Goal: Transaction & Acquisition: Book appointment/travel/reservation

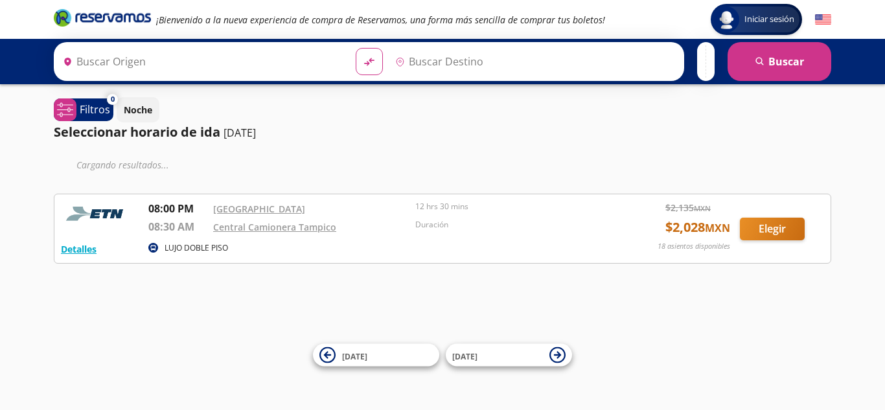
type input "[GEOGRAPHIC_DATA], [GEOGRAPHIC_DATA]"
type input "Central Camionera [GEOGRAPHIC_DATA], [GEOGRAPHIC_DATA]"
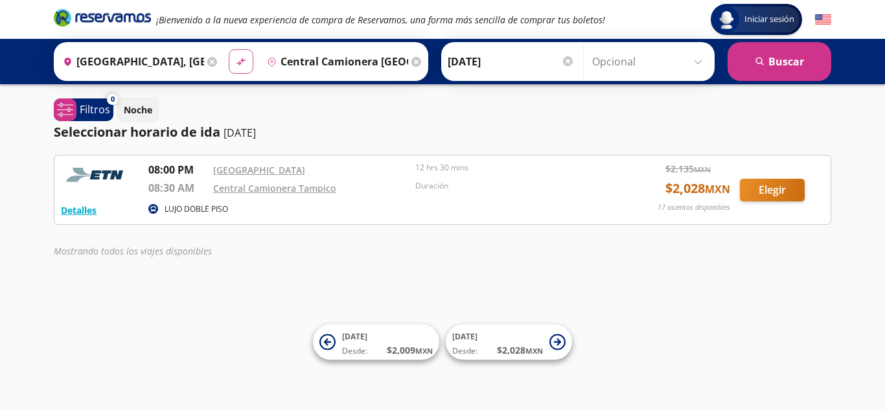
click at [242, 64] on icon "material-symbols:compare-arrows-rounded" at bounding box center [241, 62] width 12 height 12
type input "Central Camionera [GEOGRAPHIC_DATA], [GEOGRAPHIC_DATA]"
type input "[GEOGRAPHIC_DATA], [GEOGRAPHIC_DATA]"
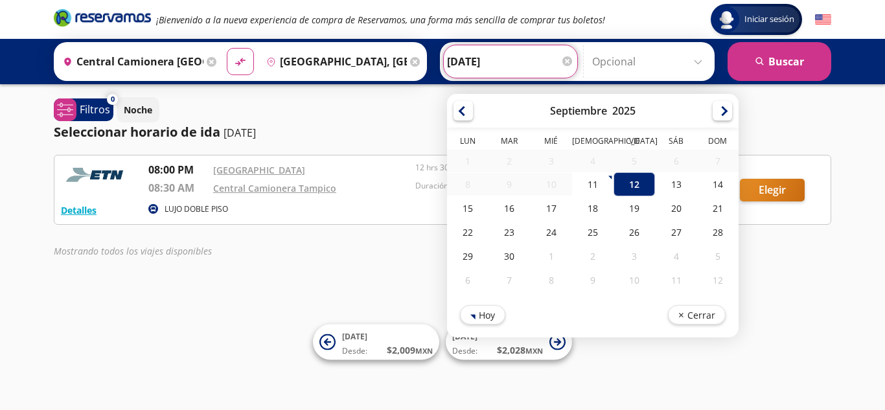
click at [512, 67] on input "[DATE]" at bounding box center [510, 61] width 127 height 32
click at [637, 213] on div "19" at bounding box center [633, 208] width 41 height 24
type input "[DATE]"
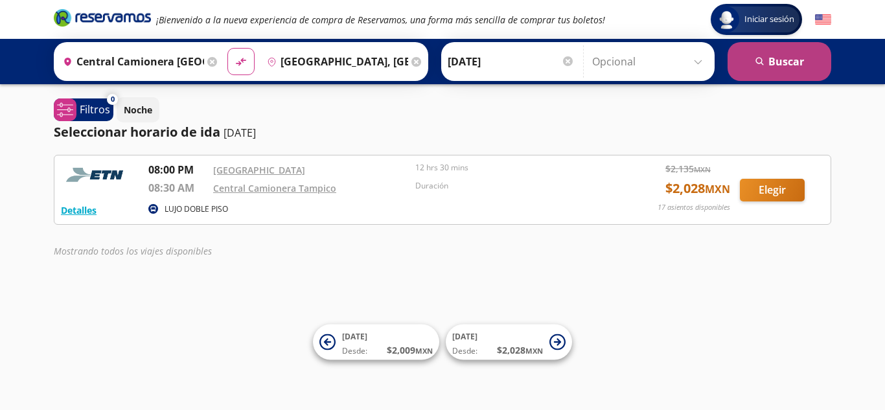
click at [769, 60] on button "search [GEOGRAPHIC_DATA]" at bounding box center [779, 61] width 104 height 39
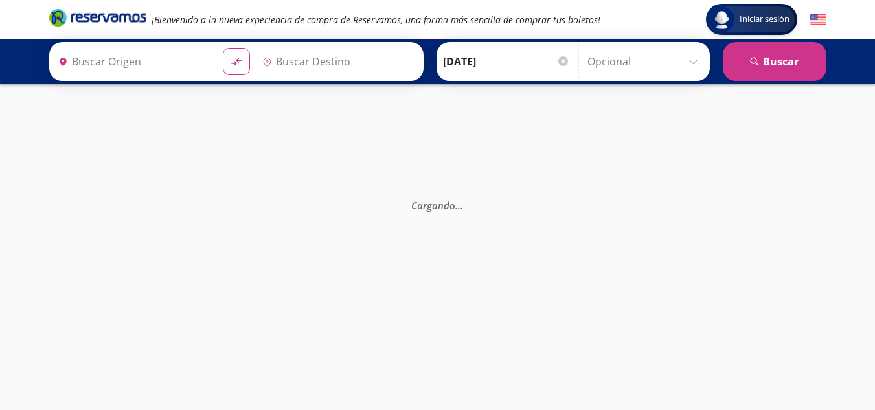
type input "[GEOGRAPHIC_DATA], [GEOGRAPHIC_DATA]"
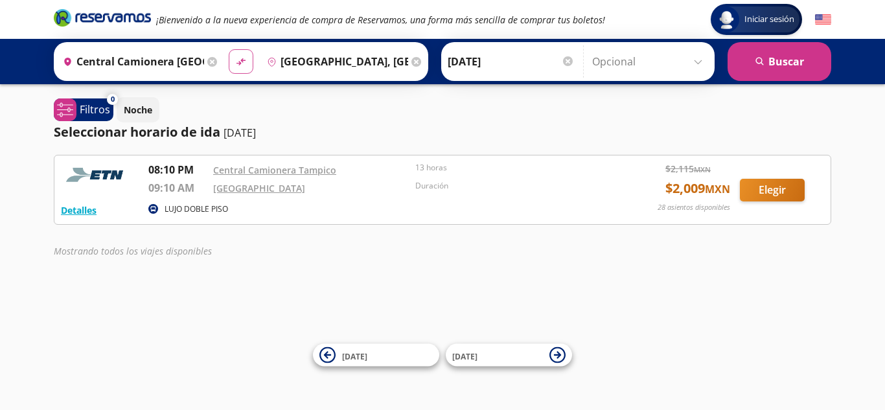
click at [244, 64] on icon "material-symbols:compare-arrows-rounded" at bounding box center [241, 62] width 12 height 12
type input "[GEOGRAPHIC_DATA], [GEOGRAPHIC_DATA]"
type input "Central Camionera [GEOGRAPHIC_DATA], [GEOGRAPHIC_DATA]"
click at [560, 63] on div "[PERSON_NAME] [DATE] Elige tu fecha de [PERSON_NAME] Septiembre 2025 Lun Mar [P…" at bounding box center [510, 61] width 133 height 32
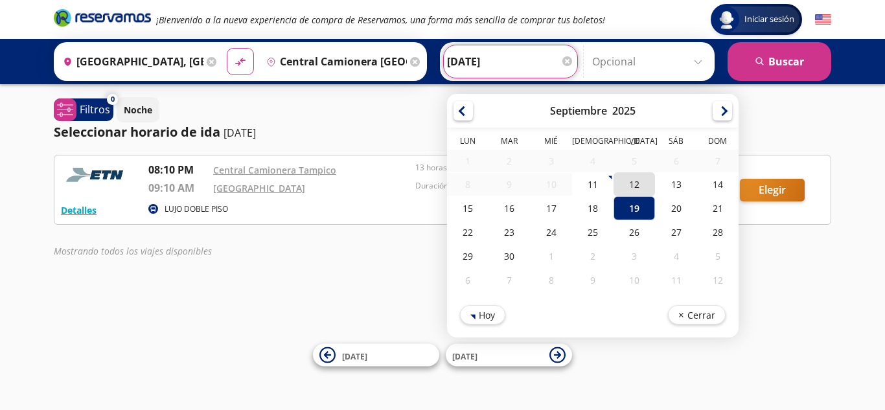
click at [644, 183] on div "12" at bounding box center [633, 184] width 41 height 24
type input "[DATE]"
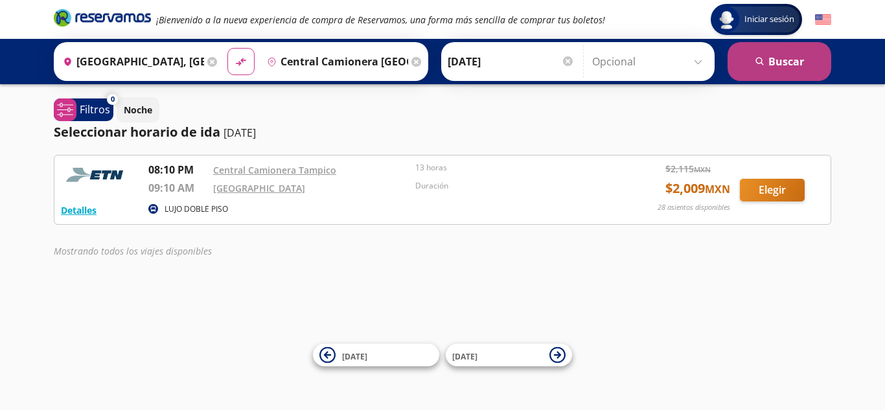
click at [806, 54] on button "search [GEOGRAPHIC_DATA]" at bounding box center [779, 61] width 104 height 39
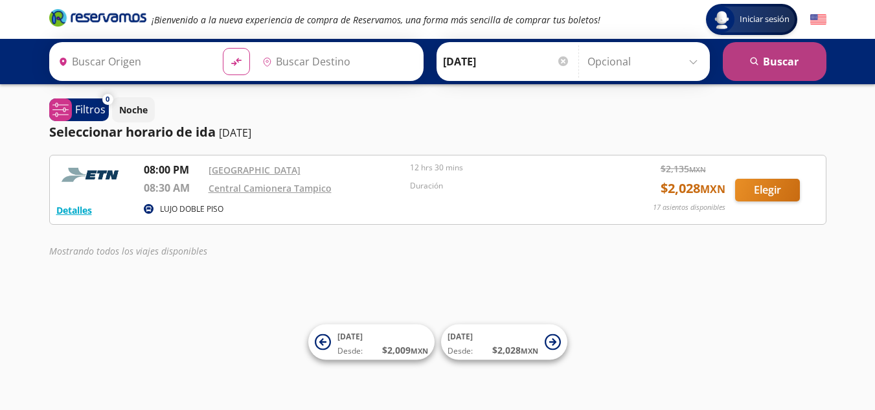
type input "[GEOGRAPHIC_DATA], [GEOGRAPHIC_DATA]"
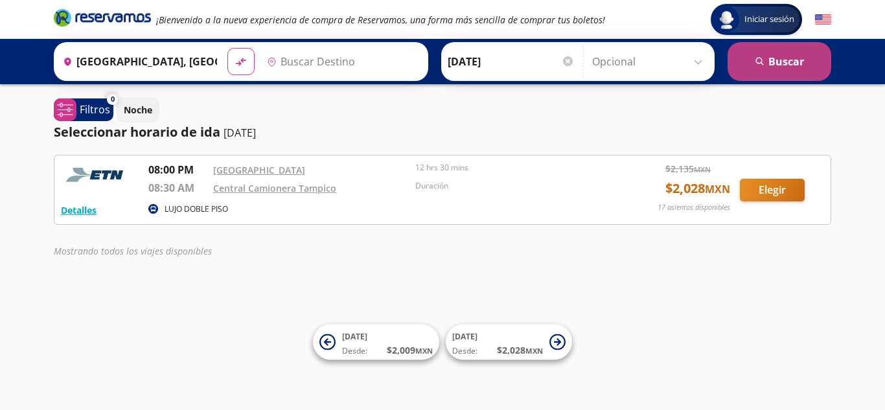
type input "Central Camionera [GEOGRAPHIC_DATA], [GEOGRAPHIC_DATA]"
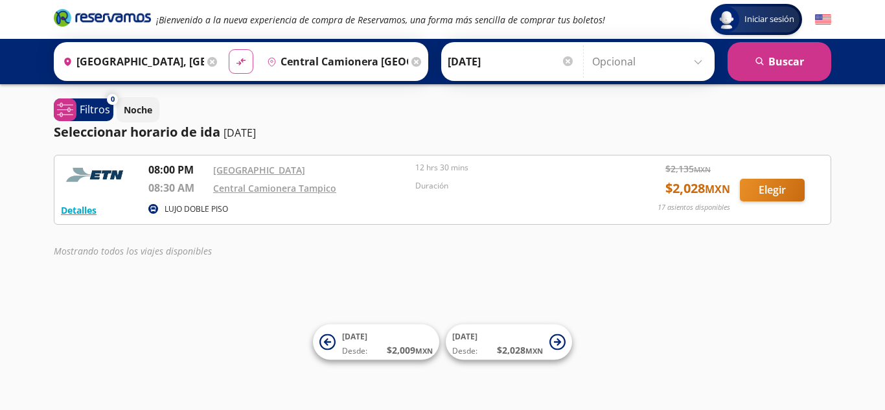
click at [238, 64] on icon at bounding box center [240, 61] width 9 height 7
type input "Central Camionera [GEOGRAPHIC_DATA], [GEOGRAPHIC_DATA]"
type input "[GEOGRAPHIC_DATA], [GEOGRAPHIC_DATA]"
click at [569, 64] on div at bounding box center [568, 61] width 10 height 10
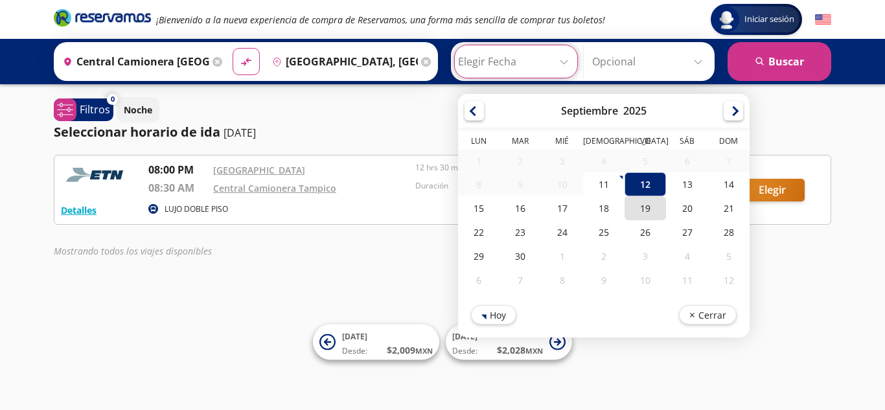
click at [648, 209] on div "19" at bounding box center [644, 208] width 41 height 24
type input "[DATE]"
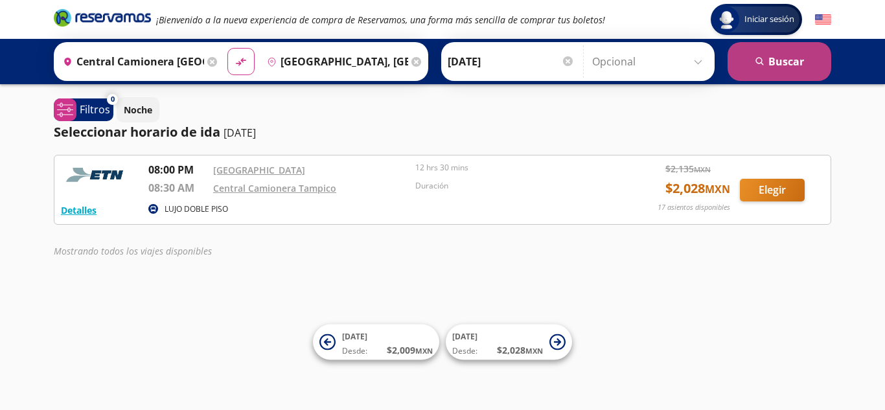
click at [781, 63] on button "search [GEOGRAPHIC_DATA]" at bounding box center [779, 61] width 104 height 39
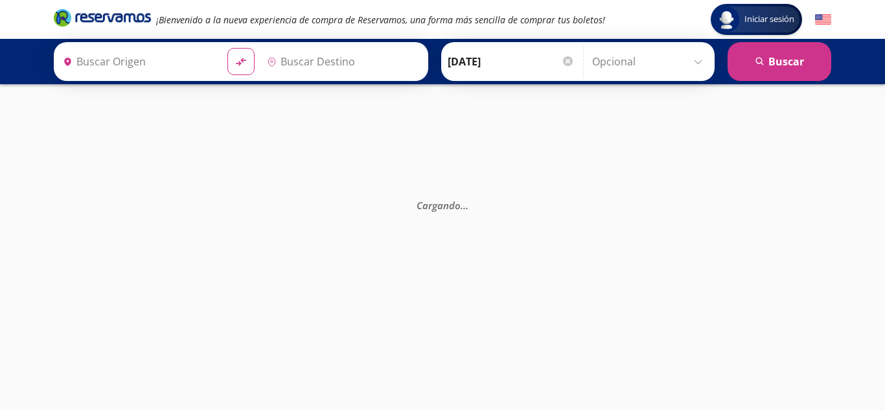
type input "[GEOGRAPHIC_DATA], [GEOGRAPHIC_DATA]"
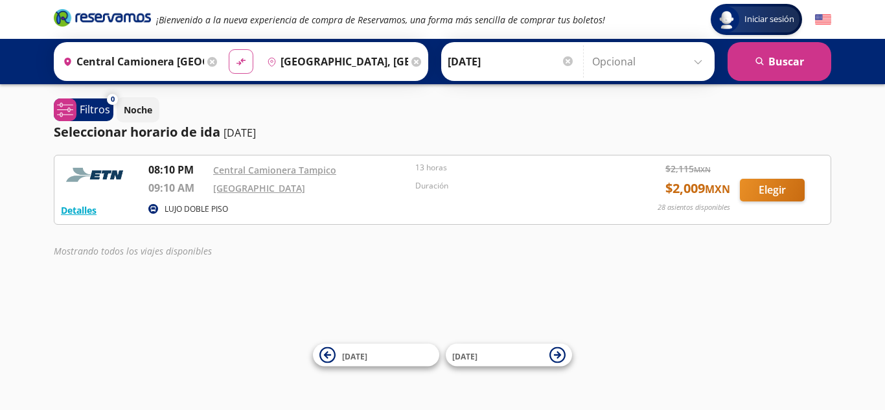
click at [236, 69] on button "material-symbols:compare-arrows-rounded" at bounding box center [241, 61] width 25 height 25
type input "[GEOGRAPHIC_DATA], [GEOGRAPHIC_DATA]"
type input "Central Camionera [GEOGRAPHIC_DATA], [GEOGRAPHIC_DATA]"
click at [411, 62] on icon at bounding box center [416, 62] width 10 height 10
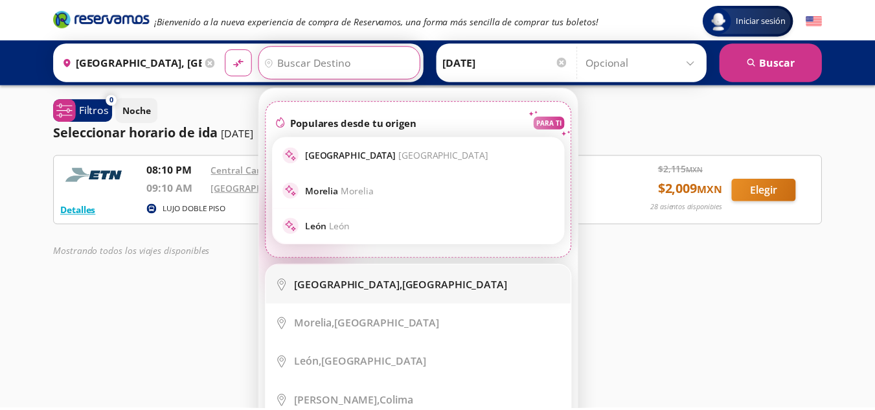
scroll to position [389, 0]
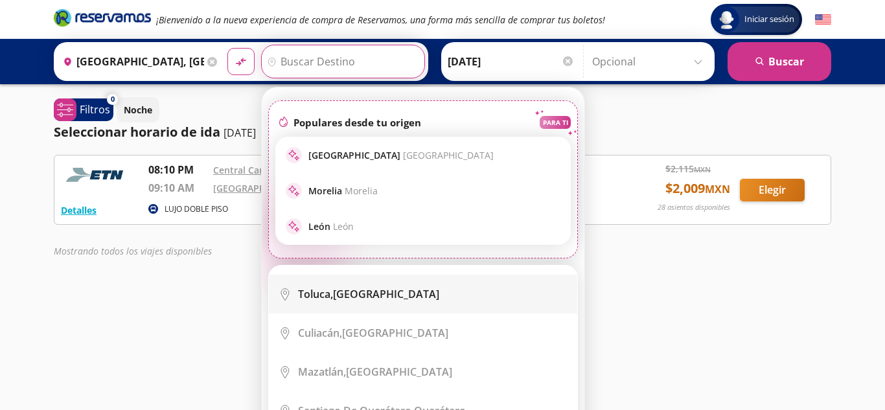
click at [337, 288] on div "Toluca, [GEOGRAPHIC_DATA]" at bounding box center [368, 294] width 141 height 14
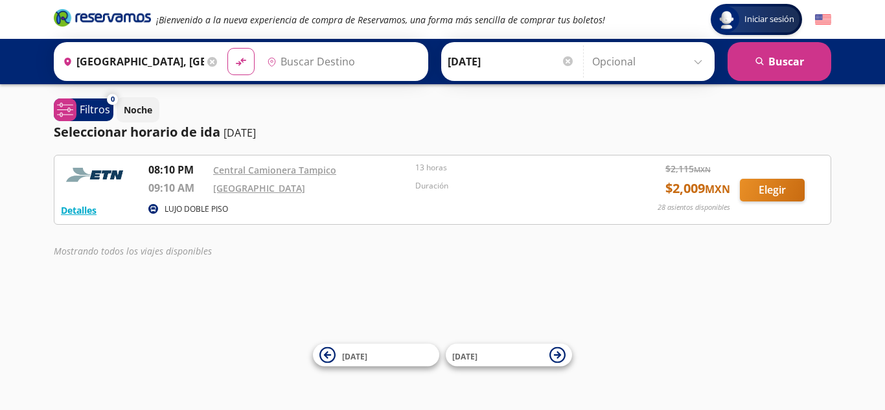
type input "Toluca, [GEOGRAPHIC_DATA]"
click at [564, 61] on div at bounding box center [568, 61] width 10 height 10
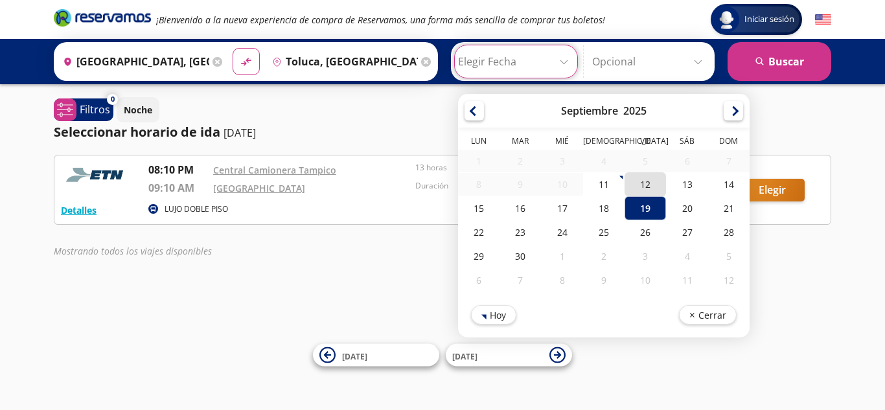
click at [642, 187] on div "12" at bounding box center [644, 184] width 41 height 24
type input "[DATE]"
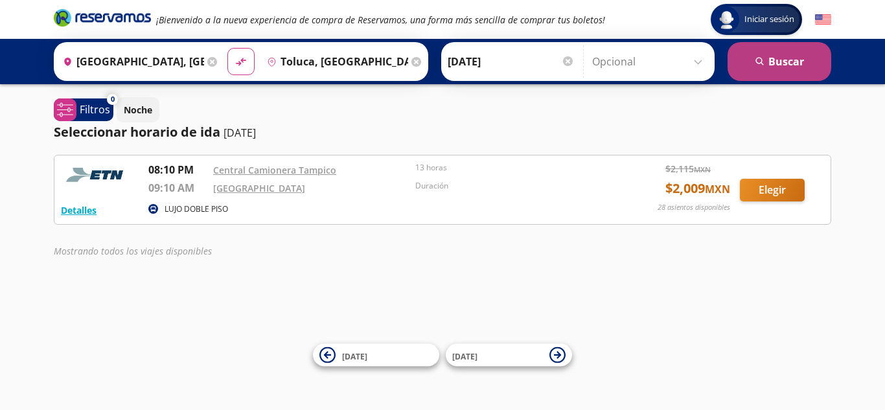
click at [785, 60] on button "search [GEOGRAPHIC_DATA]" at bounding box center [779, 61] width 104 height 39
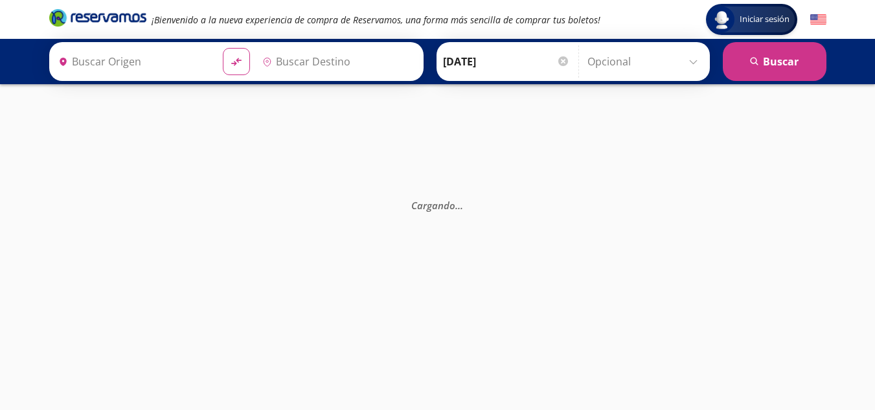
type input "[GEOGRAPHIC_DATA], [GEOGRAPHIC_DATA]"
type input "Toluca, [GEOGRAPHIC_DATA]"
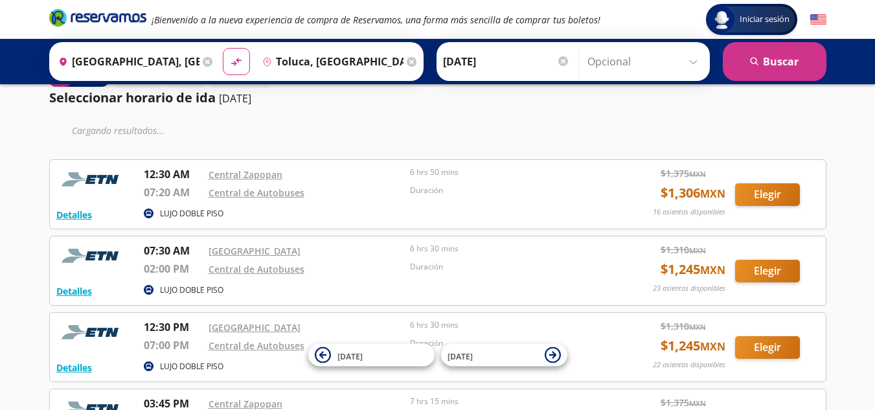
scroll to position [35, 0]
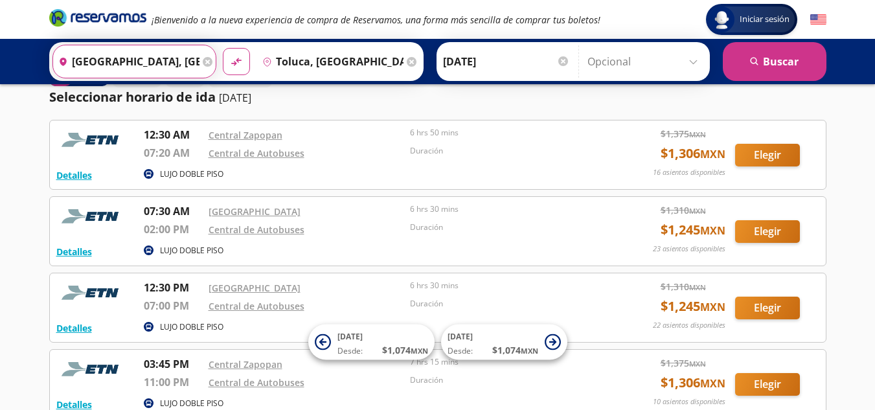
click at [119, 71] on input "[GEOGRAPHIC_DATA], [GEOGRAPHIC_DATA]" at bounding box center [126, 61] width 146 height 32
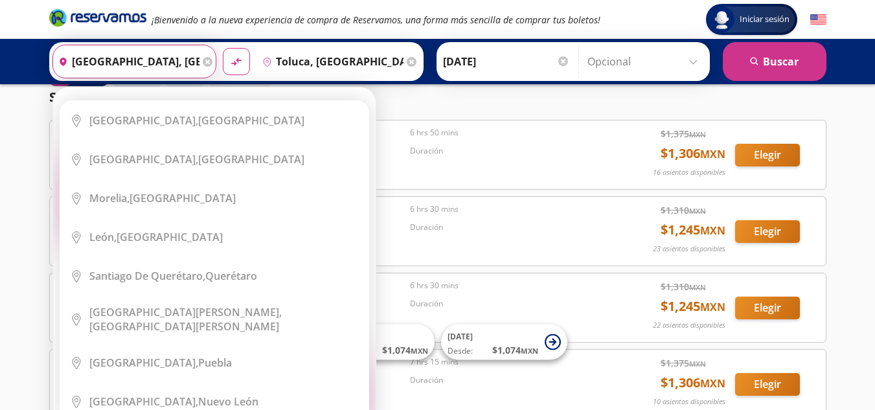
click at [176, 58] on input "[GEOGRAPHIC_DATA], [GEOGRAPHIC_DATA]" at bounding box center [126, 61] width 146 height 32
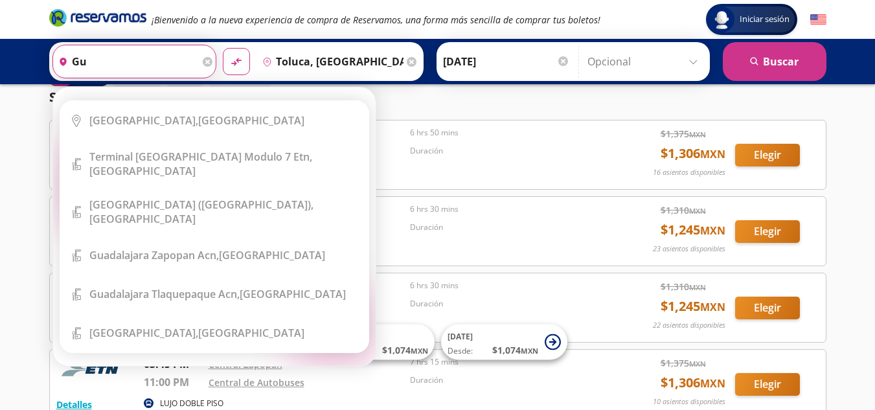
type input "g"
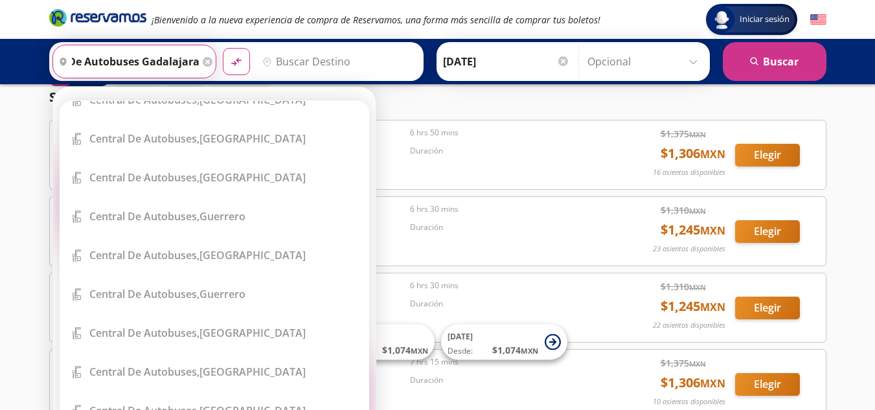
scroll to position [0, 0]
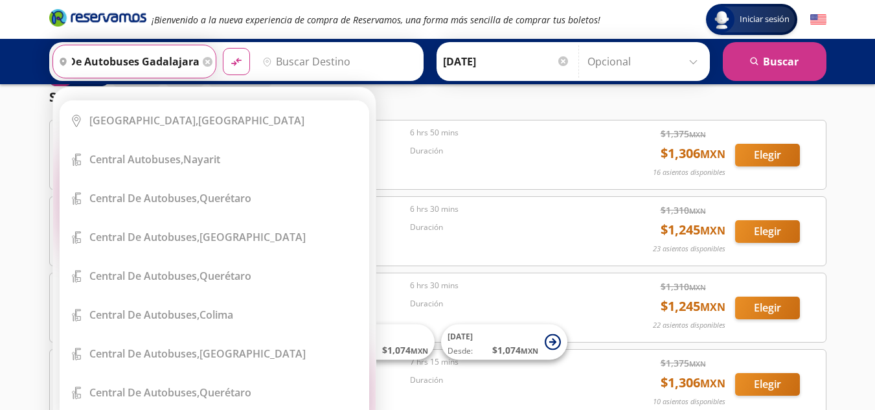
click at [163, 59] on input "central de autobuses gadalajara" at bounding box center [126, 61] width 146 height 32
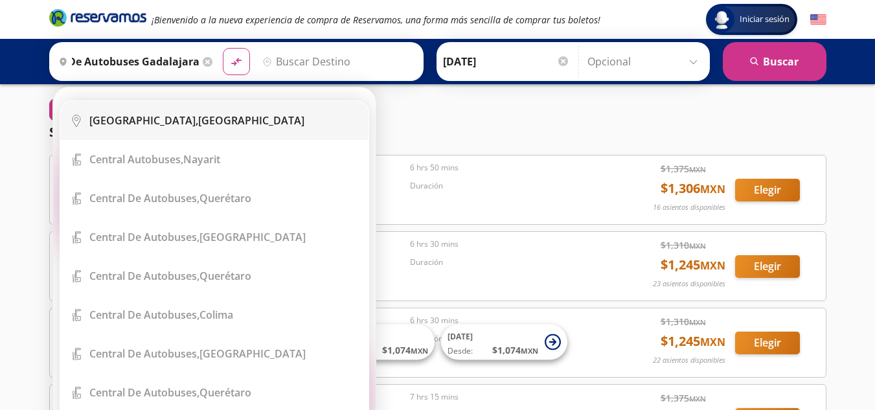
click at [179, 122] on div "[GEOGRAPHIC_DATA], [GEOGRAPHIC_DATA]" at bounding box center [196, 120] width 215 height 14
type input "[GEOGRAPHIC_DATA], [GEOGRAPHIC_DATA]"
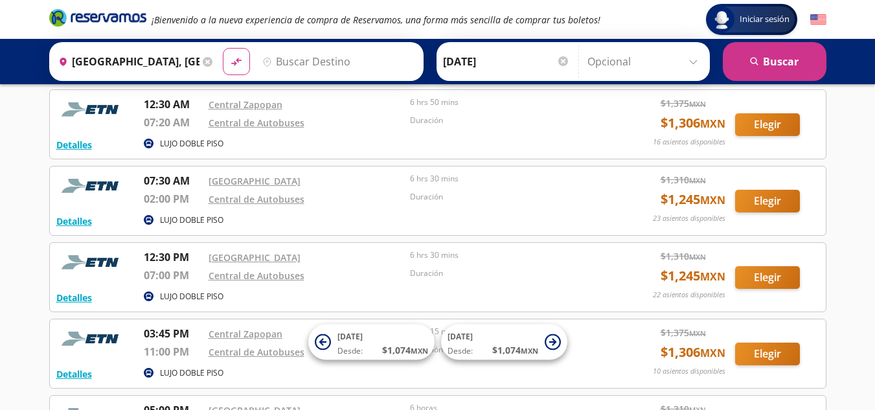
scroll to position [64, 0]
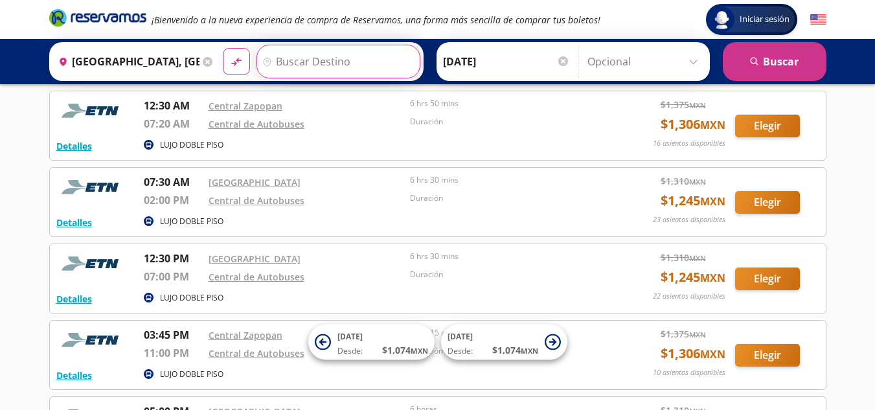
click at [344, 62] on input "Destino" at bounding box center [336, 61] width 159 height 32
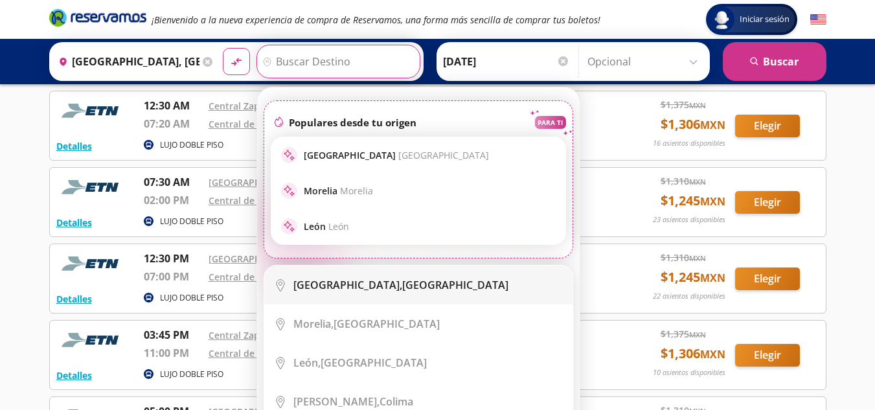
scroll to position [389, 0]
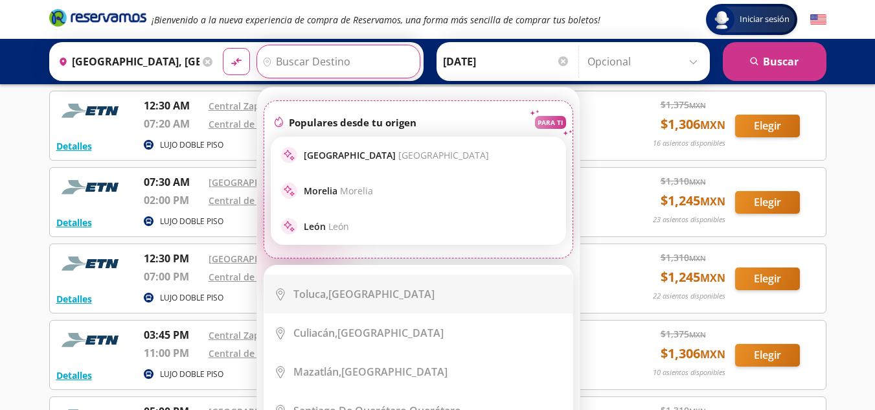
click at [387, 287] on div "Toluca, [GEOGRAPHIC_DATA]" at bounding box center [427, 294] width 269 height 14
type input "Toluca, [GEOGRAPHIC_DATA]"
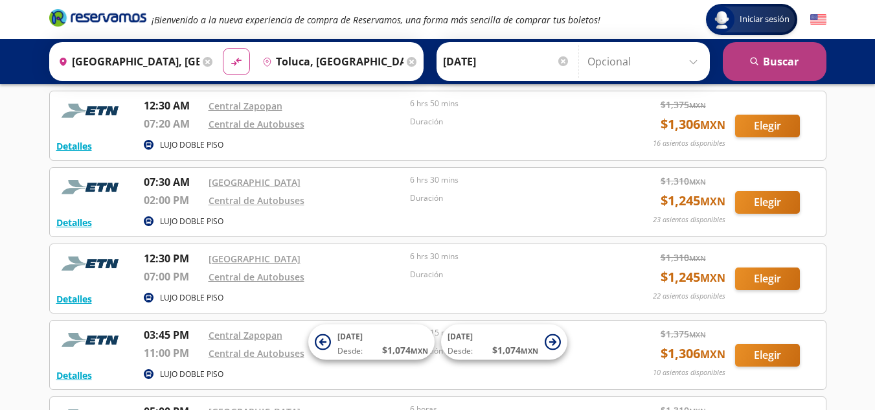
click at [796, 63] on button "search [GEOGRAPHIC_DATA]" at bounding box center [775, 61] width 104 height 39
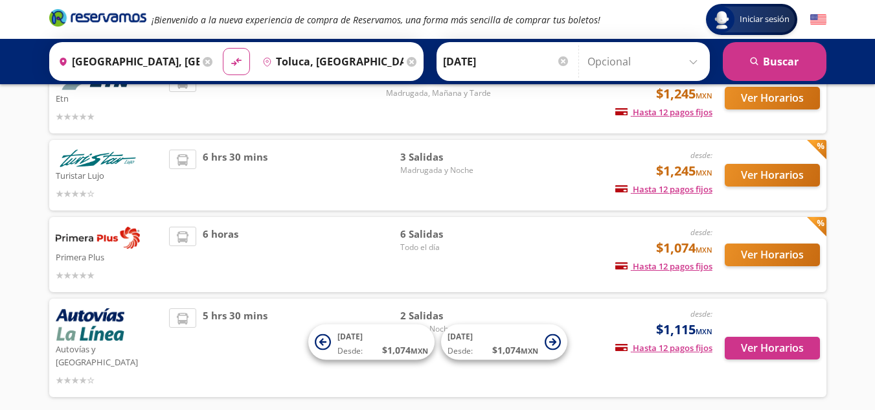
scroll to position [124, 0]
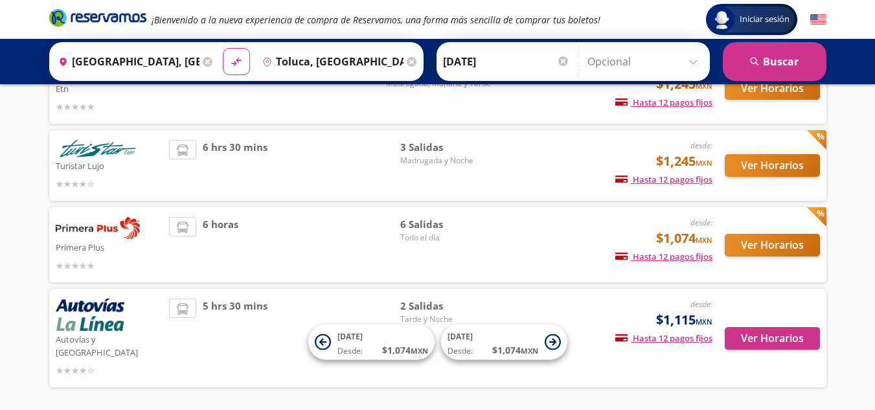
click at [261, 232] on div "6 horas" at bounding box center [284, 245] width 231 height 56
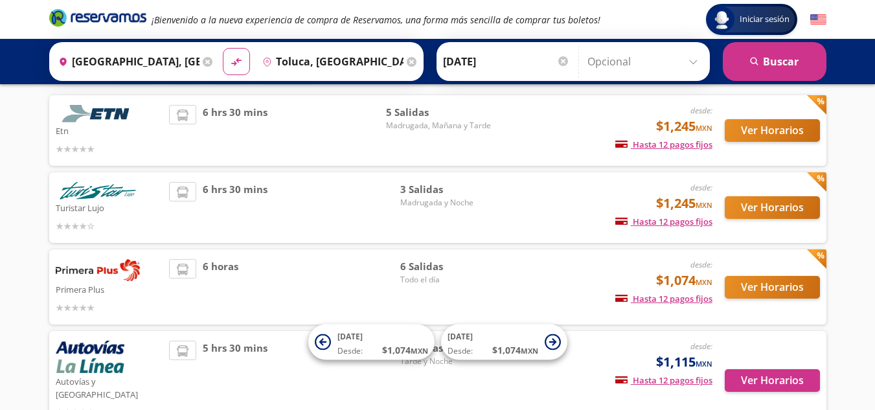
scroll to position [80, 0]
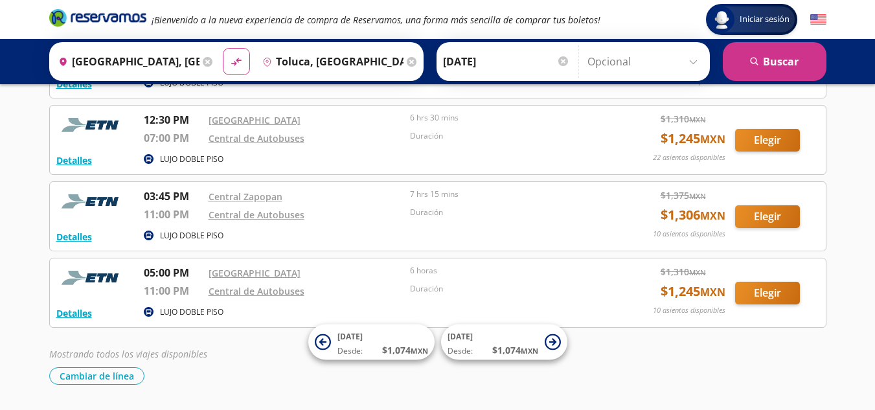
scroll to position [207, 0]
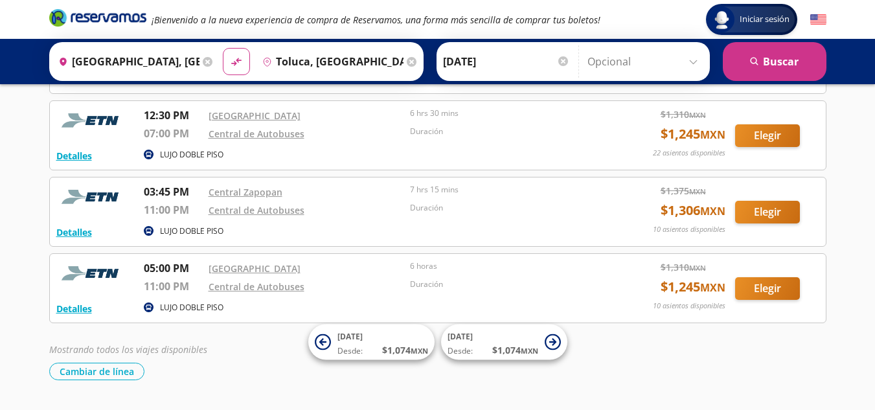
click at [864, 227] on div "Iniciar sesión Iniciar sesión ¡Bienvenido a la nueva experiencia de compra de R…" at bounding box center [437, 119] width 875 height 652
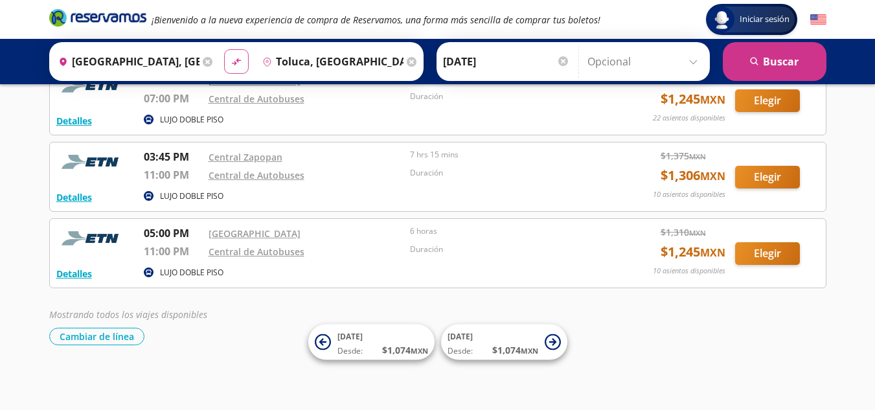
click at [231, 65] on icon "material-symbols:compare-arrows-rounded" at bounding box center [237, 62] width 12 height 12
type input "Toluca, [GEOGRAPHIC_DATA]"
type input "[GEOGRAPHIC_DATA], [GEOGRAPHIC_DATA]"
click at [231, 65] on icon "material-symbols:compare-arrows-rounded" at bounding box center [237, 62] width 12 height 12
type input "[GEOGRAPHIC_DATA], [GEOGRAPHIC_DATA]"
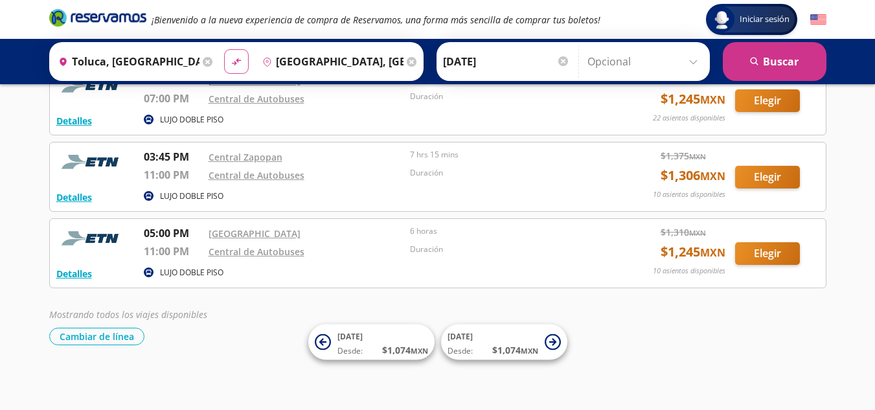
type input "Toluca, [GEOGRAPHIC_DATA]"
click at [407, 64] on icon at bounding box center [412, 62] width 10 height 10
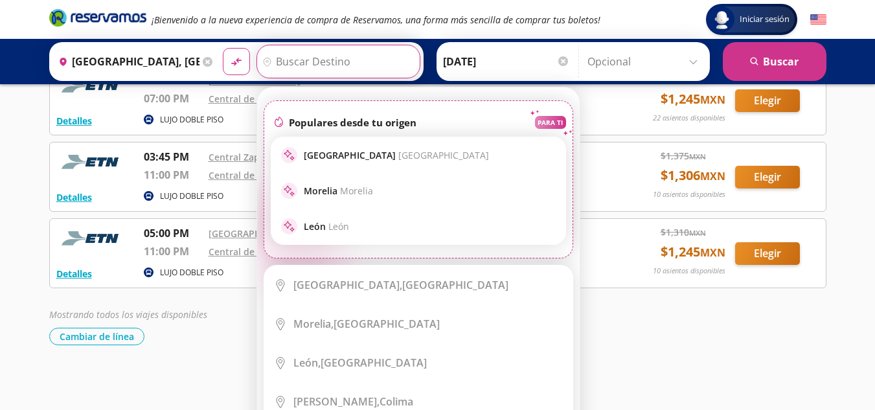
click at [297, 60] on input "Destino" at bounding box center [336, 61] width 159 height 32
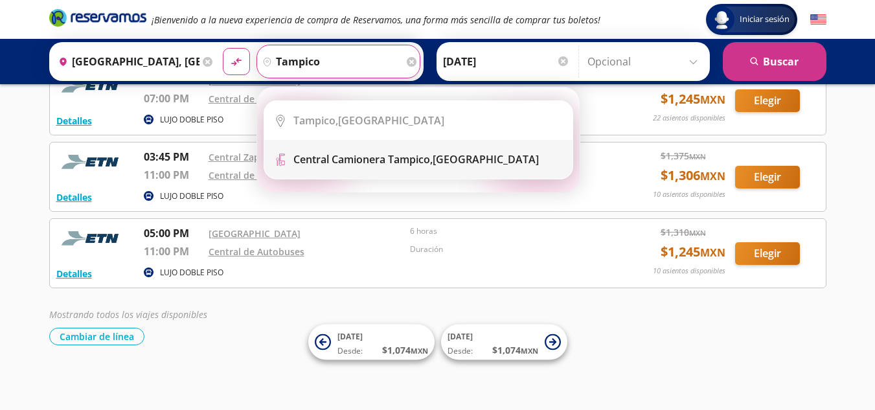
click at [361, 163] on b "Central Camionera Tampico," at bounding box center [362, 159] width 139 height 14
type input "Central Camionera [GEOGRAPHIC_DATA], [GEOGRAPHIC_DATA]"
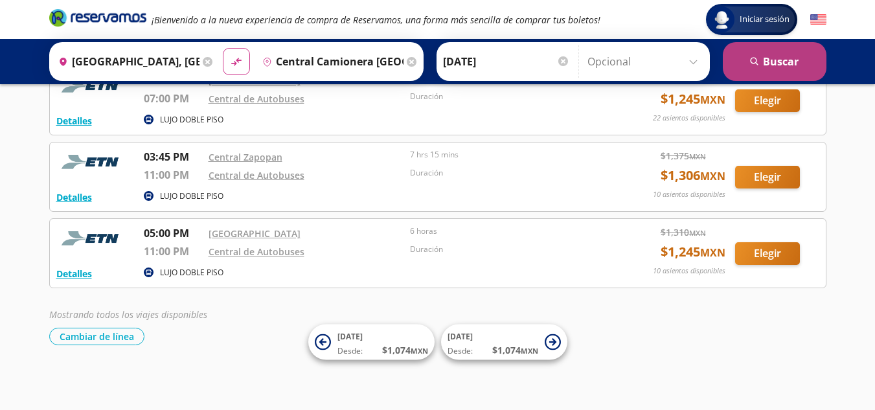
click at [778, 62] on button "search [GEOGRAPHIC_DATA]" at bounding box center [775, 61] width 104 height 39
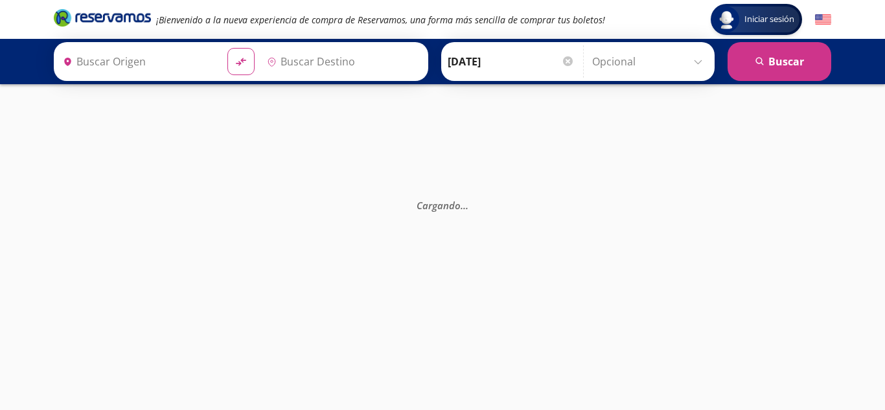
type input "[GEOGRAPHIC_DATA], [GEOGRAPHIC_DATA]"
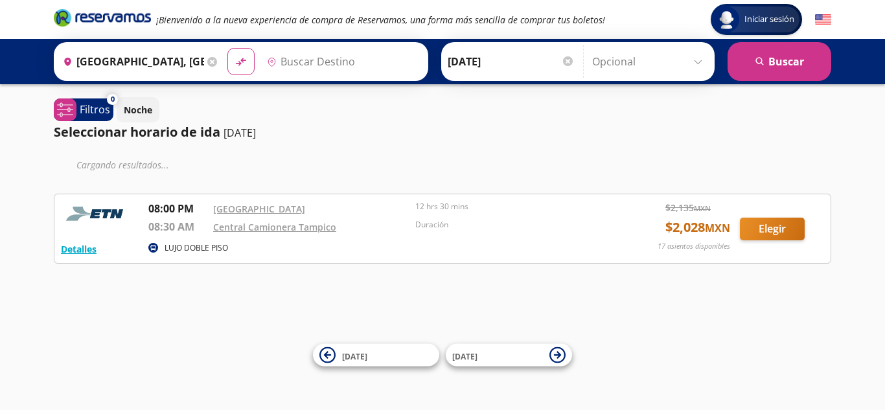
type input "Central Camionera [GEOGRAPHIC_DATA], [GEOGRAPHIC_DATA]"
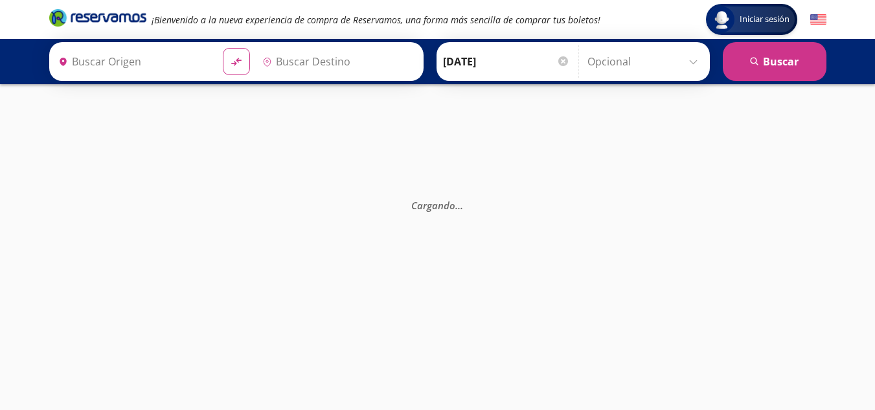
type input "[GEOGRAPHIC_DATA], [GEOGRAPHIC_DATA]"
type input "Toluca, [GEOGRAPHIC_DATA]"
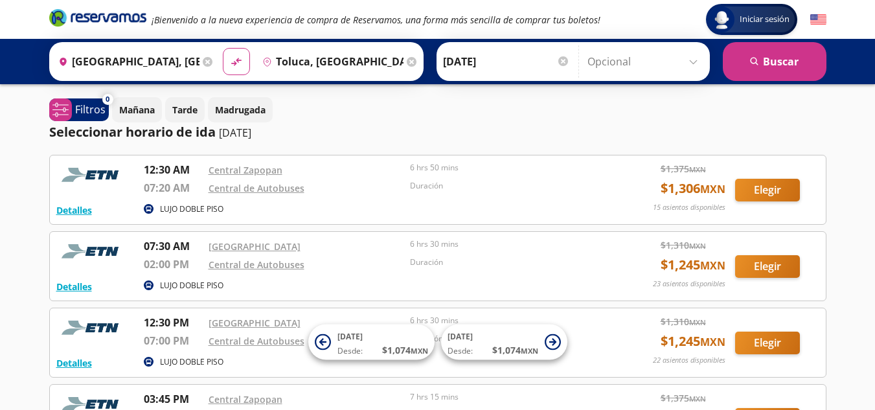
click at [563, 62] on div at bounding box center [563, 61] width 10 height 10
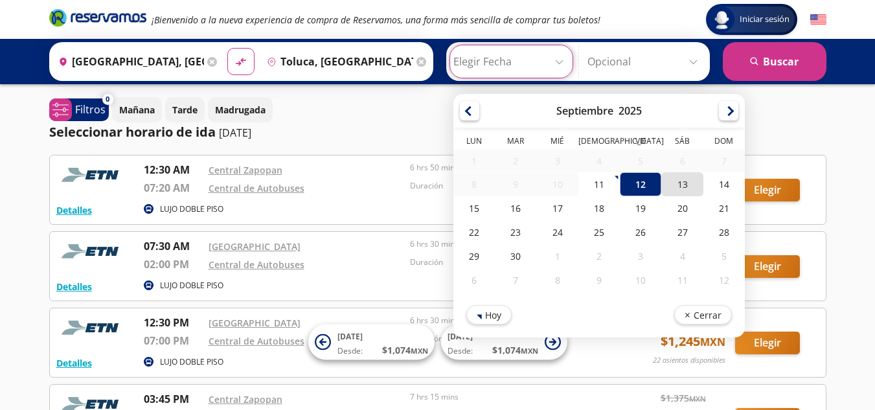
click at [674, 187] on div "13" at bounding box center [681, 184] width 41 height 24
type input "[DATE]"
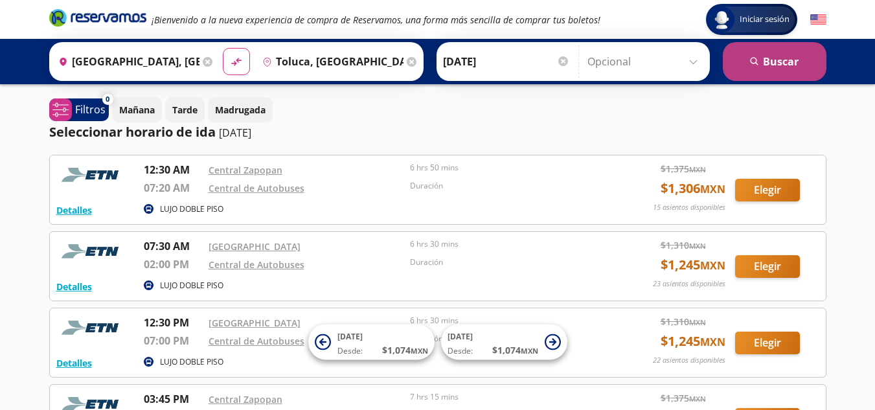
click at [758, 62] on icon "search" at bounding box center [755, 62] width 10 height 10
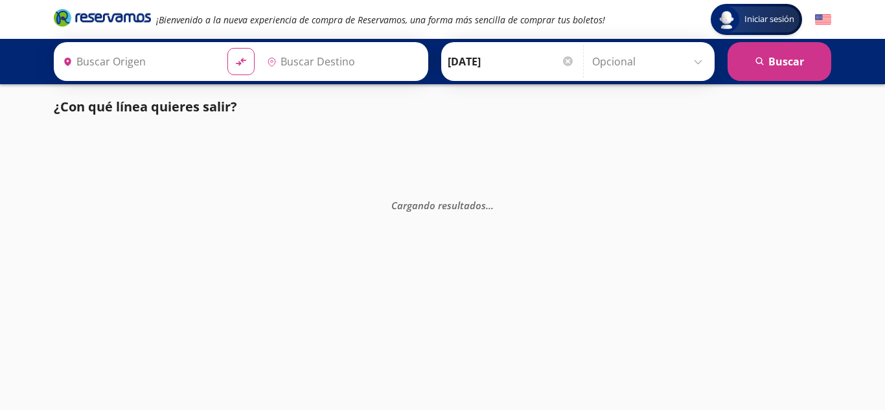
type input "[GEOGRAPHIC_DATA], [GEOGRAPHIC_DATA]"
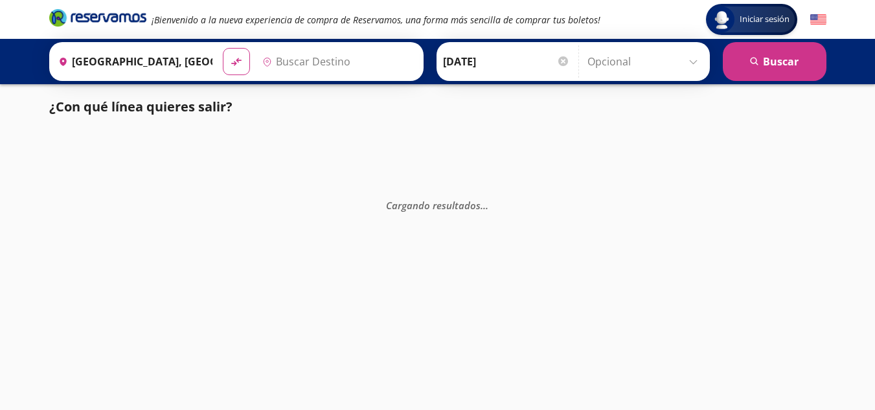
type input "Toluca, [GEOGRAPHIC_DATA]"
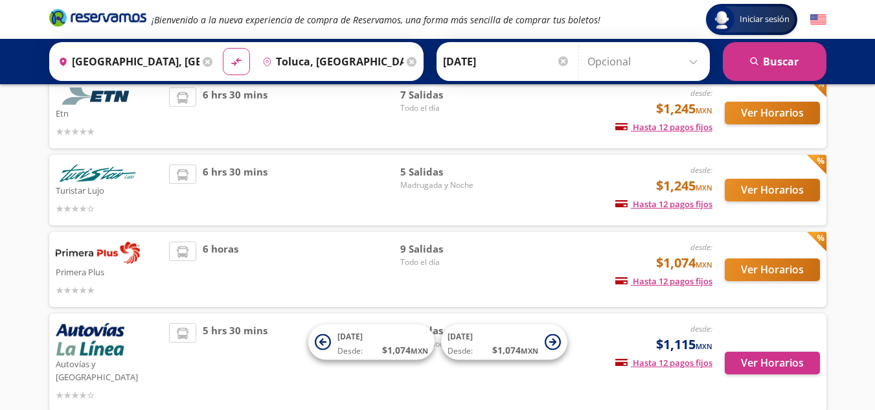
scroll to position [93, 0]
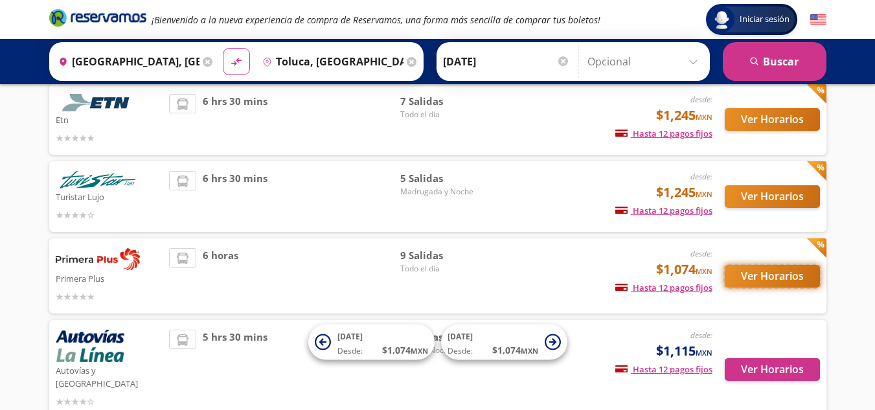
click at [784, 270] on button "Ver Horarios" at bounding box center [772, 276] width 95 height 23
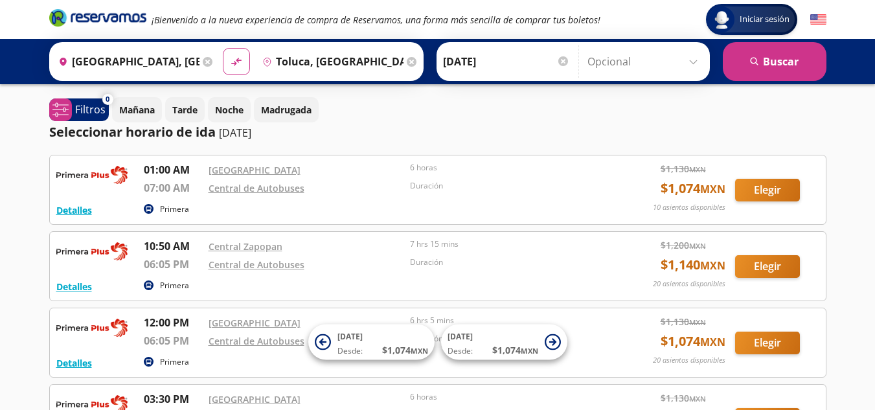
click at [565, 61] on div at bounding box center [563, 61] width 10 height 10
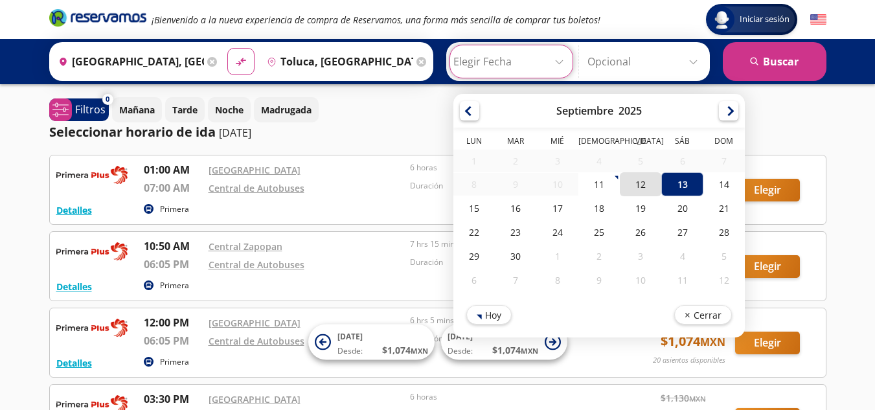
click at [627, 183] on div "12" at bounding box center [640, 184] width 41 height 24
type input "[DATE]"
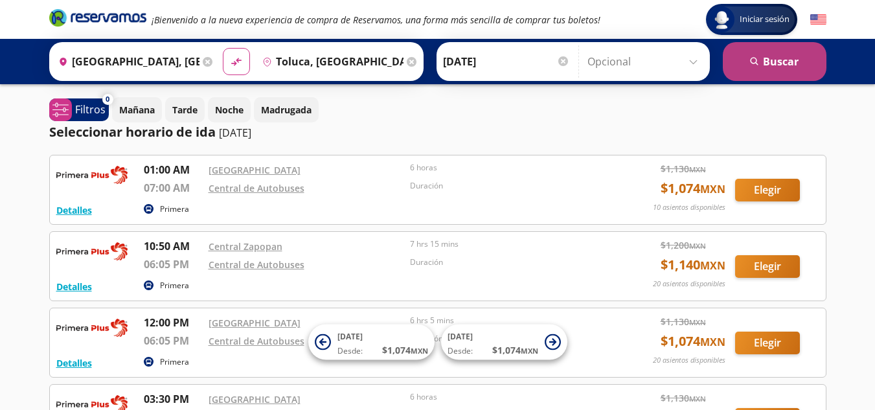
click at [765, 63] on button "search [GEOGRAPHIC_DATA]" at bounding box center [775, 61] width 104 height 39
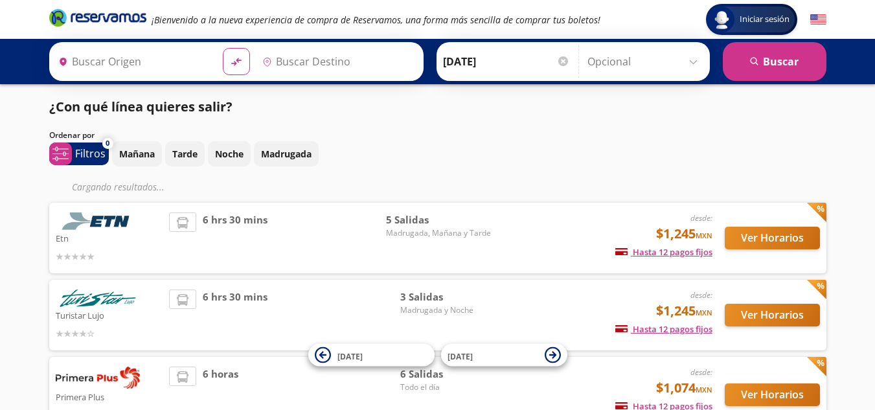
type input "[GEOGRAPHIC_DATA], [GEOGRAPHIC_DATA]"
type input "Toluca, [GEOGRAPHIC_DATA]"
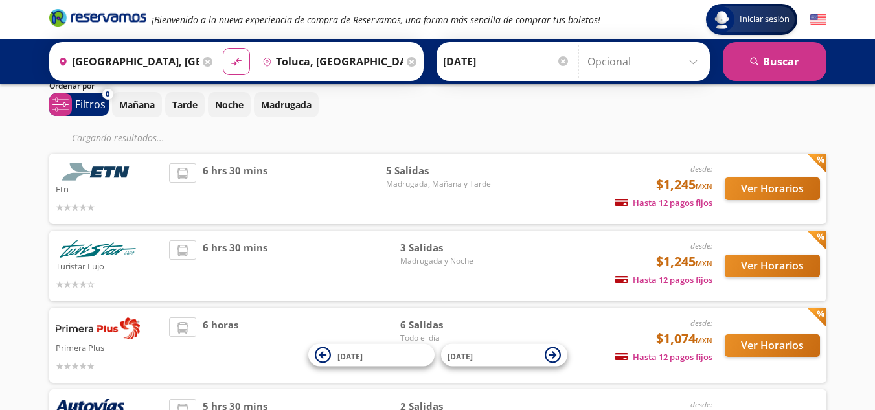
scroll to position [50, 0]
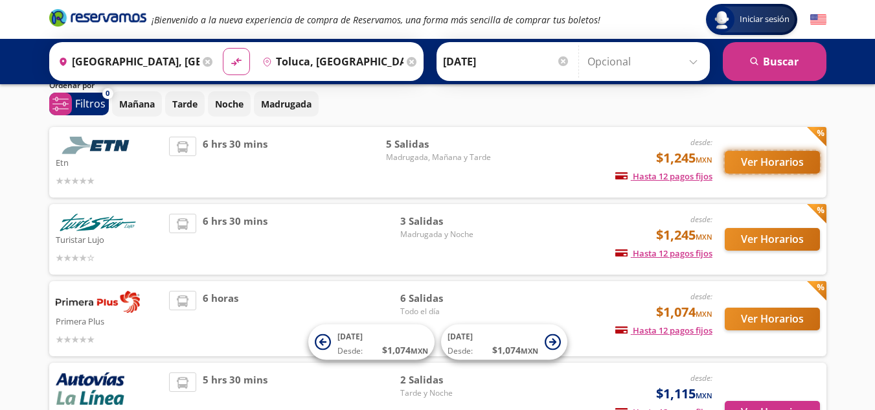
click at [777, 161] on button "Ver Horarios" at bounding box center [772, 162] width 95 height 23
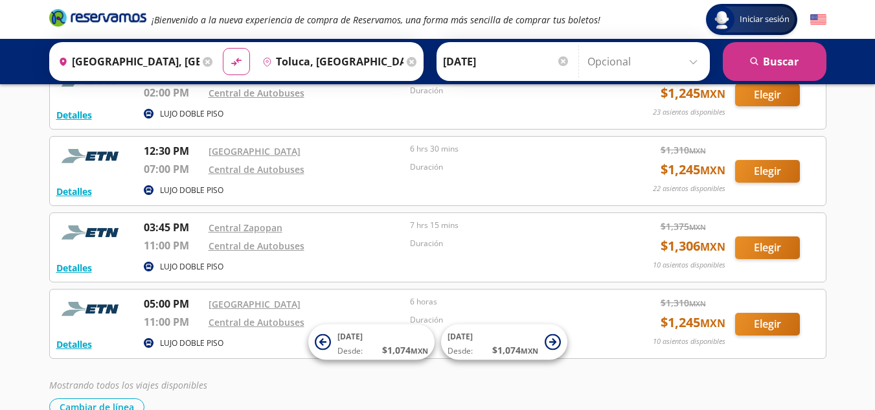
scroll to position [174, 0]
